Goal: Find specific page/section: Find specific page/section

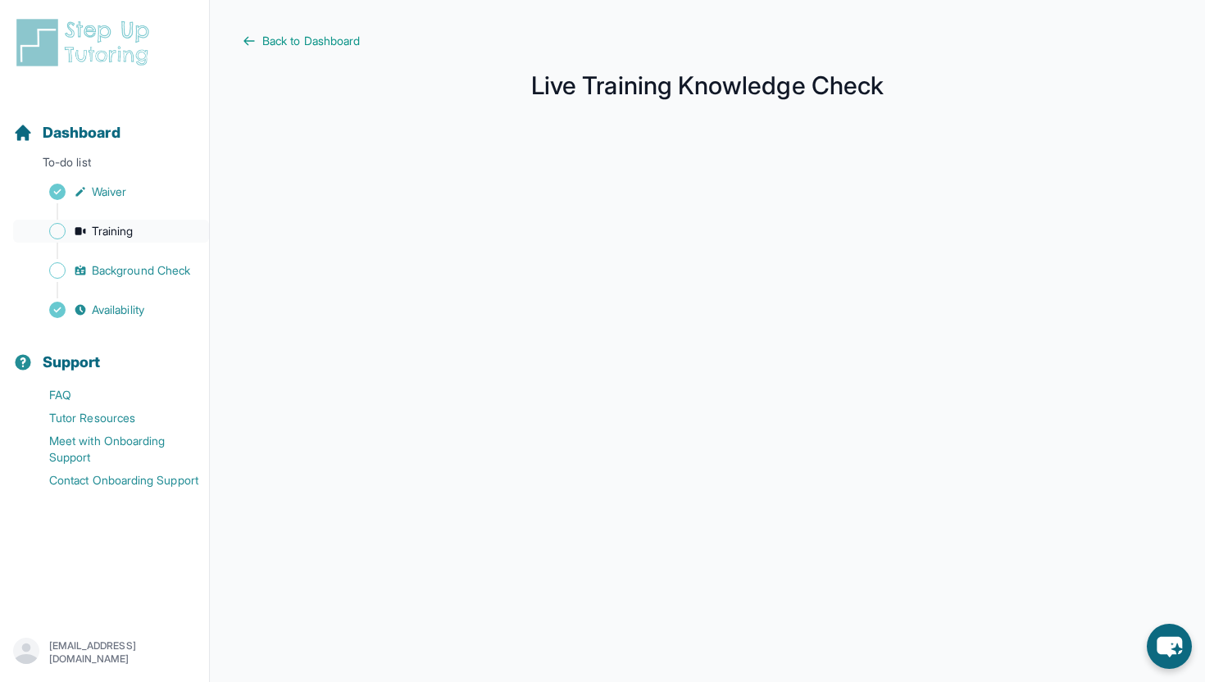
click at [119, 229] on span "Training" at bounding box center [113, 231] width 42 height 16
